Goal: Task Accomplishment & Management: Manage account settings

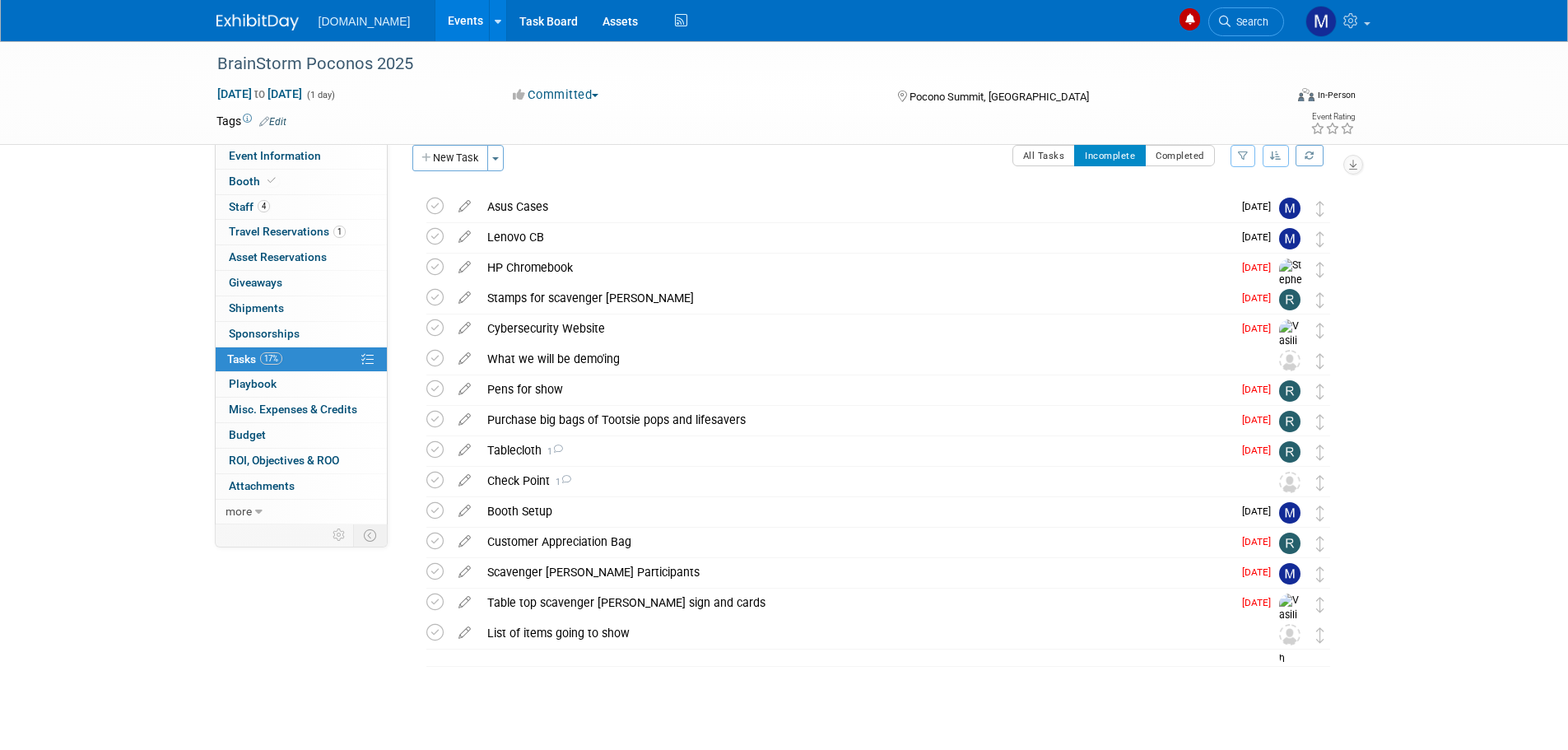
click at [245, 14] on img at bounding box center [257, 22] width 82 height 17
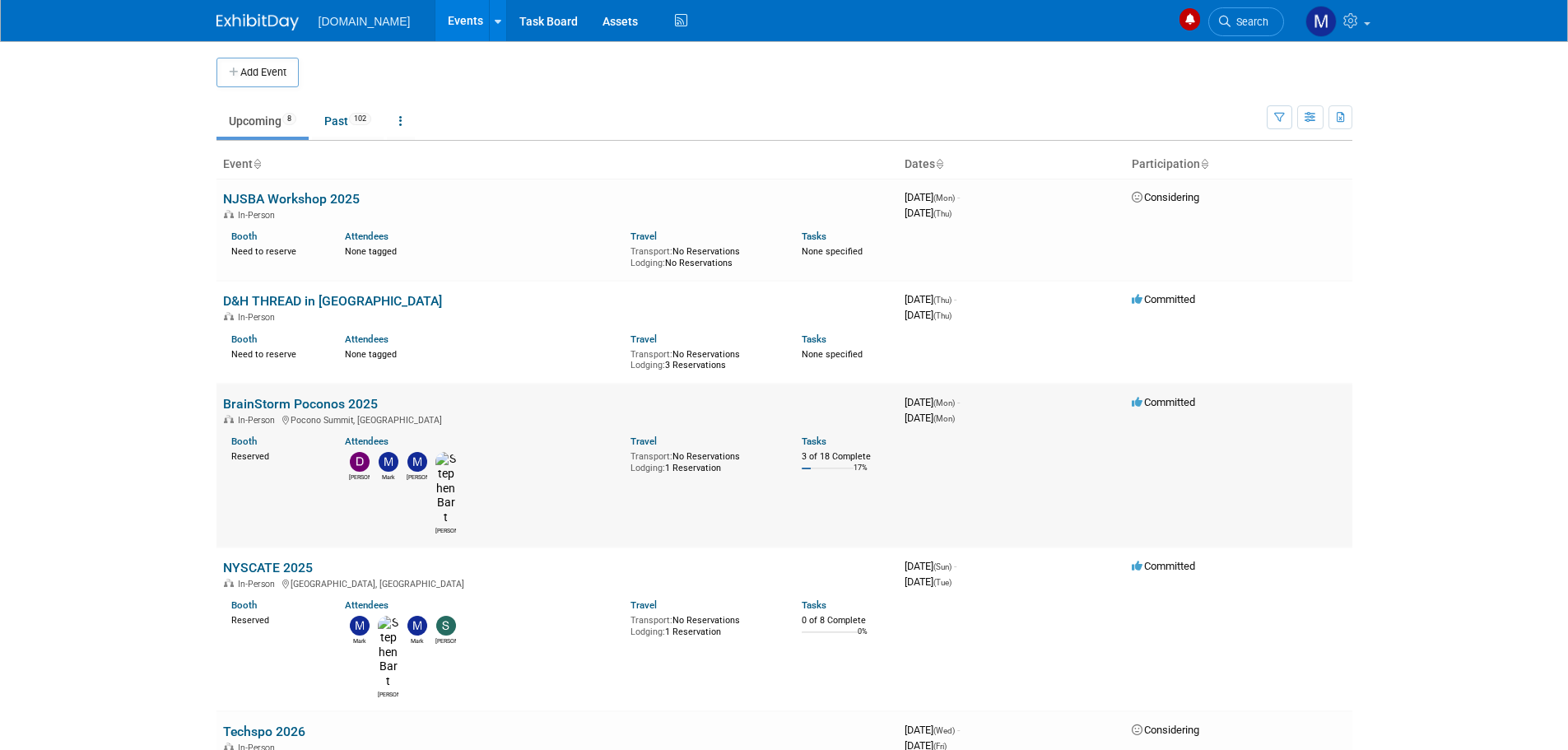
click at [273, 405] on link "BrainStorm Poconos 2025" at bounding box center [300, 404] width 155 height 16
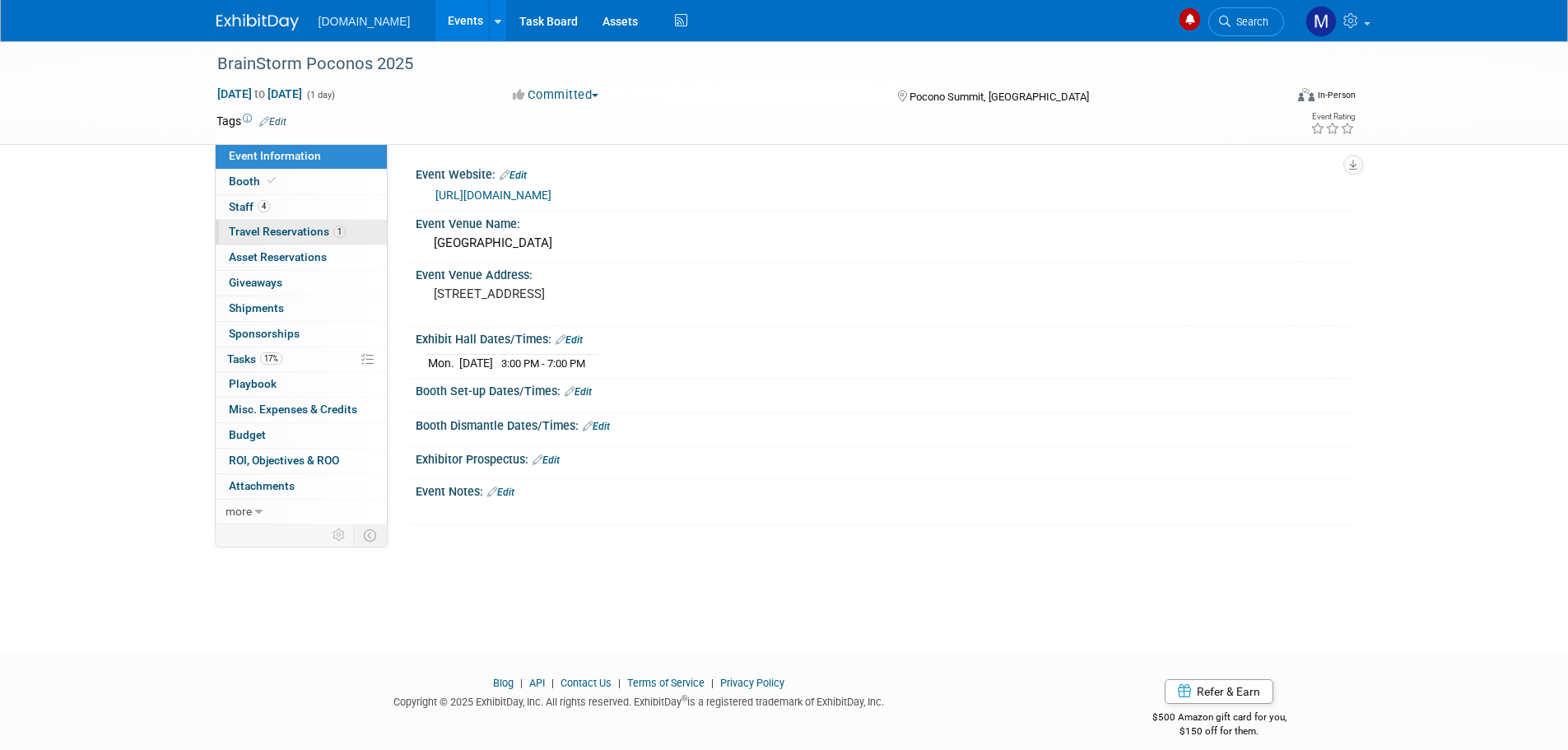
click at [246, 233] on span "Travel Reservations 1" at bounding box center [286, 231] width 117 height 13
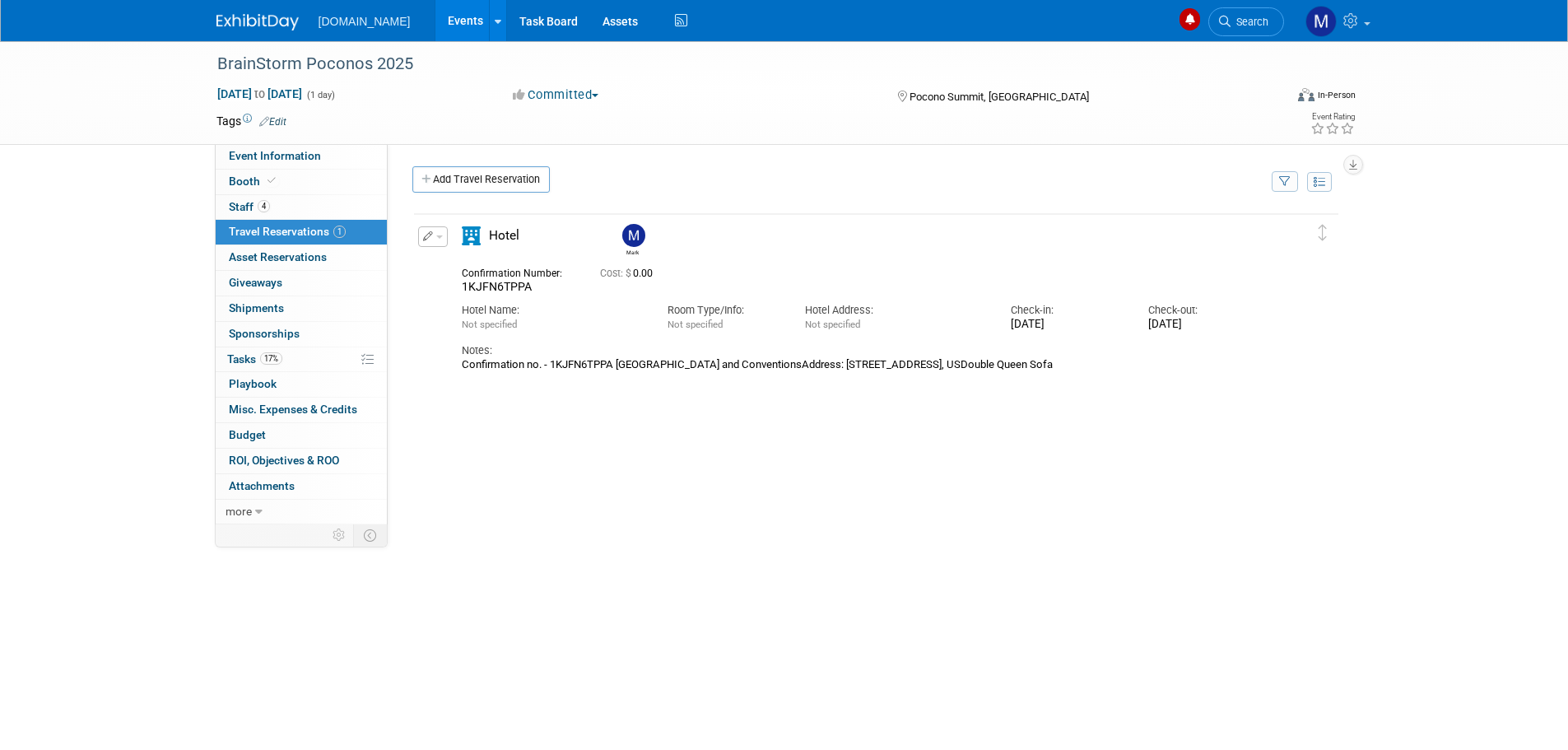
drag, startPoint x: 551, startPoint y: 366, endPoint x: 613, endPoint y: 363, distance: 62.1
click at [613, 363] on div "Confirmation no. - 1KJFN6TPPA Kalahari Resorts and ConventionsAddress: 250 Kala…" at bounding box center [862, 365] width 800 height 13
copy div "1KJFN6TPPA"
click at [694, 464] on div "Delete Reservation Mark 1KJFN6TPPA Cost: $ 0.00" at bounding box center [876, 459] width 928 height 494
